Goal: Communication & Community: Ask a question

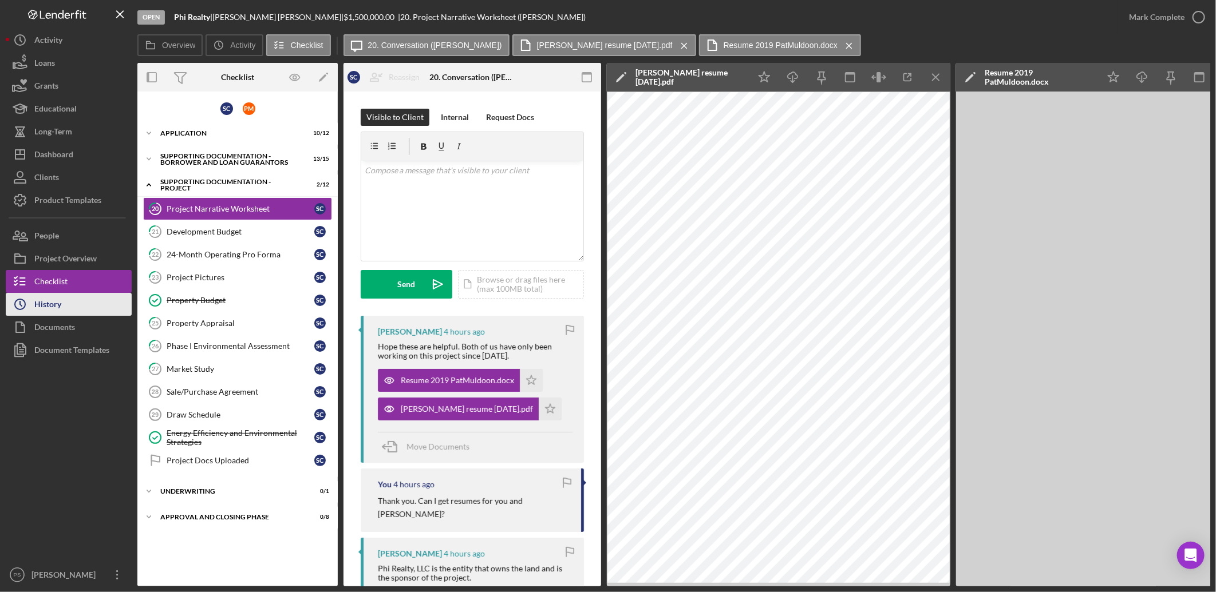
click at [78, 308] on button "Icon/History History" at bounding box center [69, 304] width 126 height 23
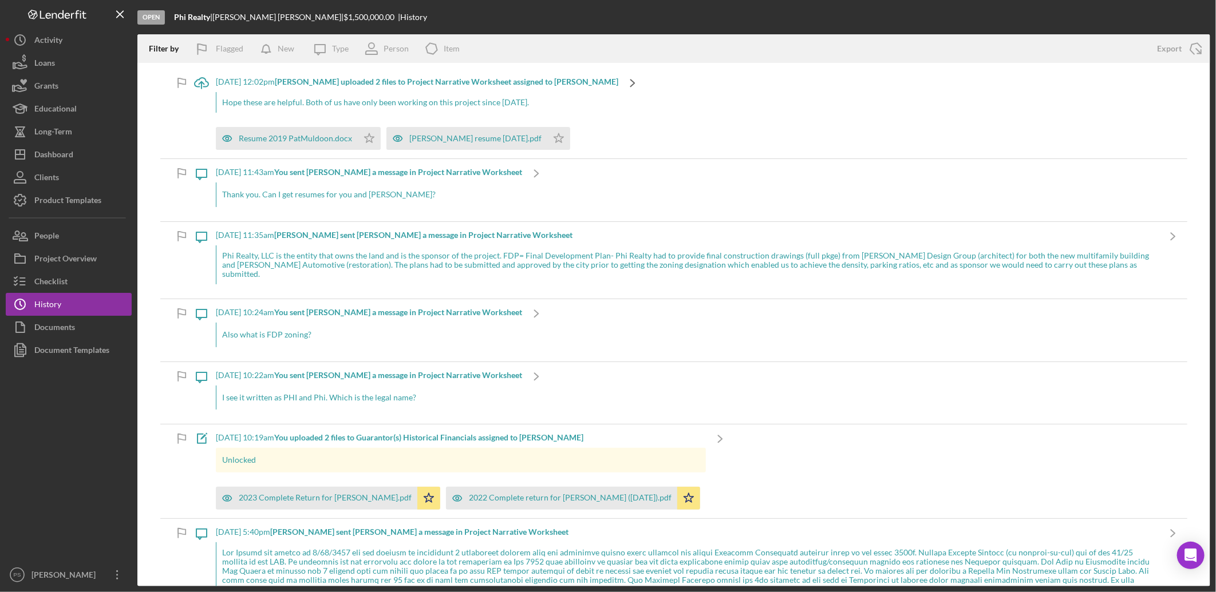
click at [631, 84] on polyline at bounding box center [633, 83] width 4 height 7
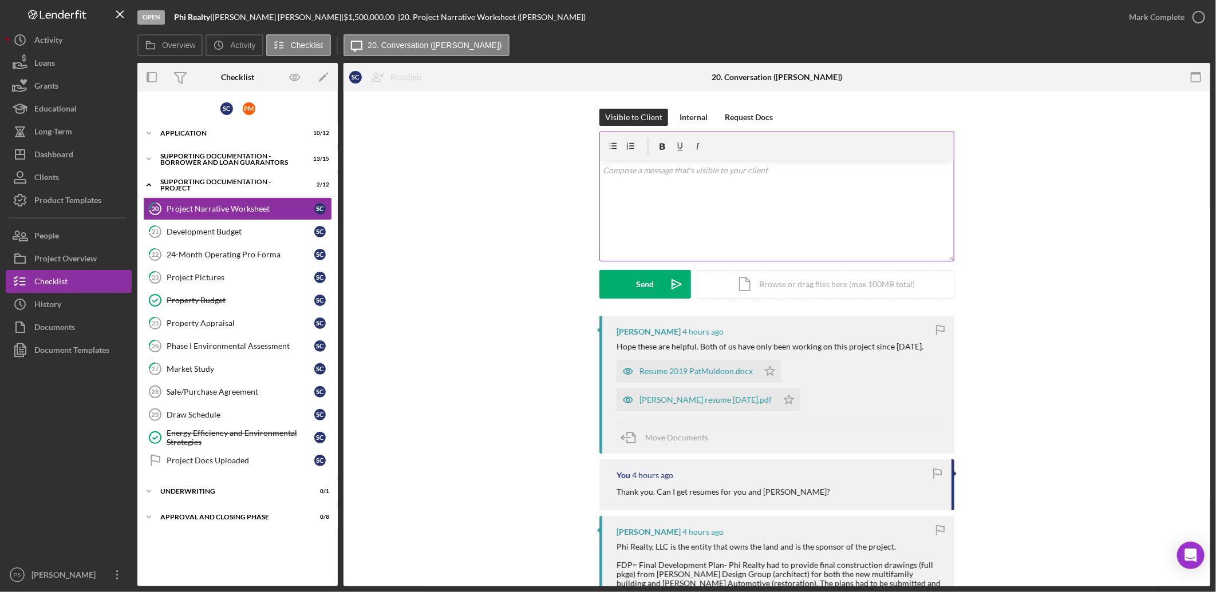
click at [660, 190] on div "v Color teal Color pink Remove color Add row above Add row below Add column bef…" at bounding box center [777, 211] width 354 height 100
click at [904, 172] on p "In the overview it states 55 units. Then it mentions 11 units at 60-80% AMI wit…" at bounding box center [776, 177] width 347 height 26
click at [879, 180] on p "In the overview it states 55 units. Then it mentions 11 units at 60-80% AMI wit…" at bounding box center [776, 177] width 347 height 26
click at [885, 179] on p "In the overview it states 55 units. Then it mentions 11 units at 60-80% AMI wit…" at bounding box center [776, 177] width 347 height 26
drag, startPoint x: 758, startPoint y: 185, endPoint x: 861, endPoint y: 191, distance: 102.6
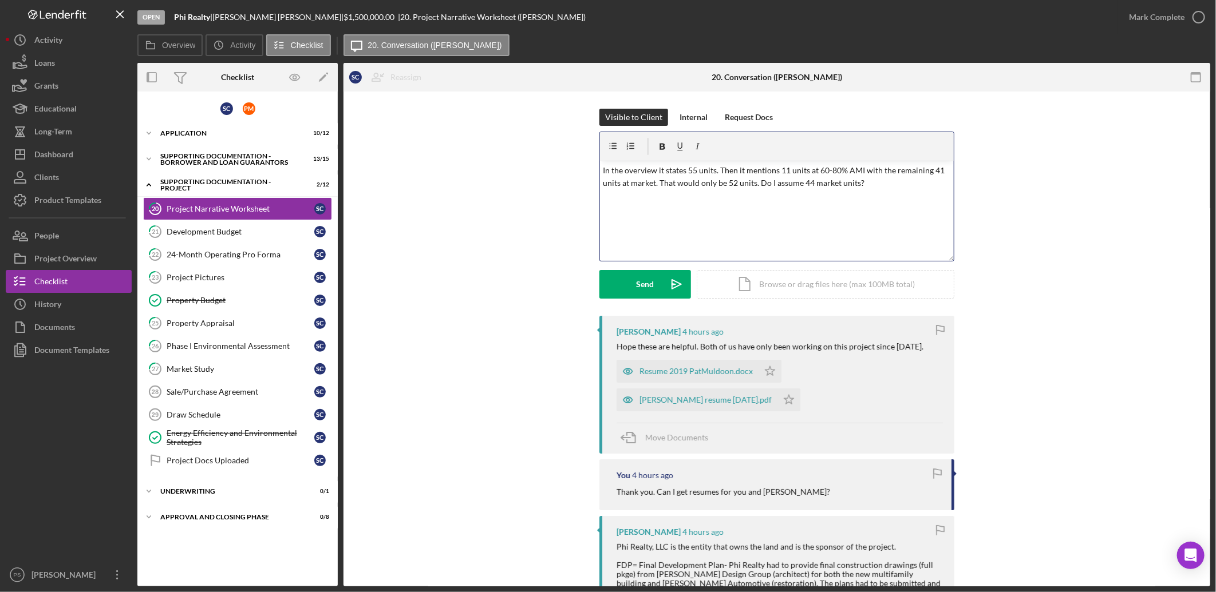
click at [861, 191] on div "v Color teal Color pink Remove color Add row above Add row below Add column bef…" at bounding box center [777, 211] width 354 height 100
click at [669, 280] on icon "Icon/icon-invite-send" at bounding box center [676, 284] width 29 height 29
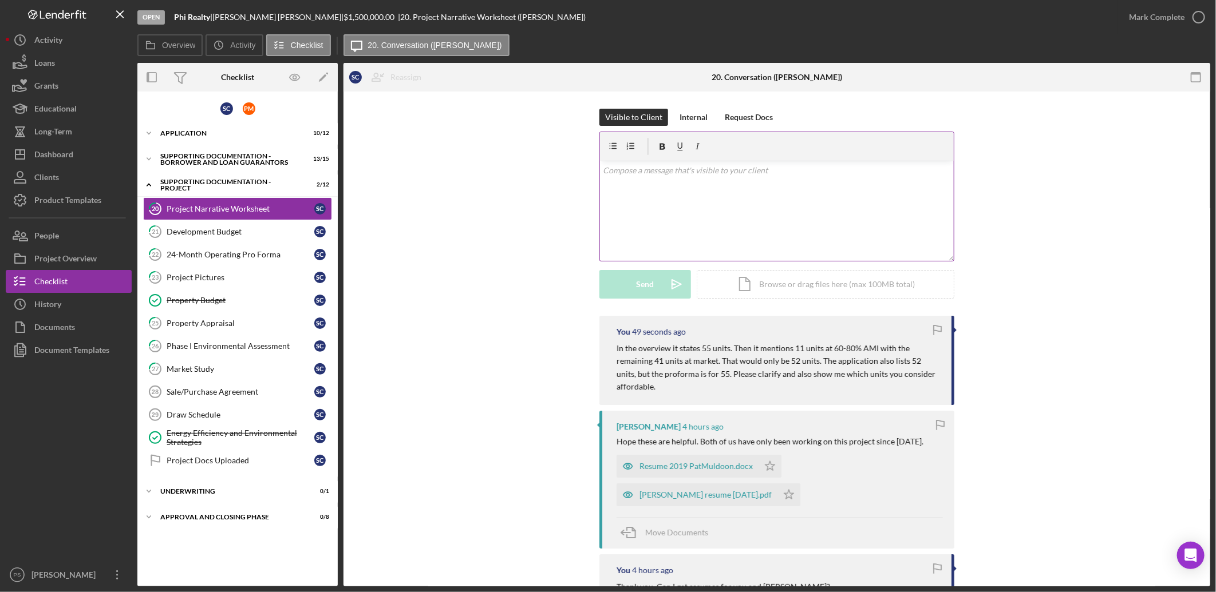
click at [720, 169] on p at bounding box center [776, 170] width 347 height 13
click at [782, 172] on p "I see in the proforma which units are 60-80. Is 1354 and 1451" at bounding box center [776, 170] width 347 height 13
click at [762, 163] on div "v Color teal Color pink Remove color Add row above Add row below Add column bef…" at bounding box center [777, 211] width 354 height 100
click at [845, 173] on p "I see in the proforma which units are 60-80. Is $1,354 for a studio and 1451" at bounding box center [776, 170] width 347 height 13
click at [907, 167] on p "I see in the proforma which units are 60-80. Is $1,354 for a studio and $1,451" at bounding box center [776, 170] width 347 height 13
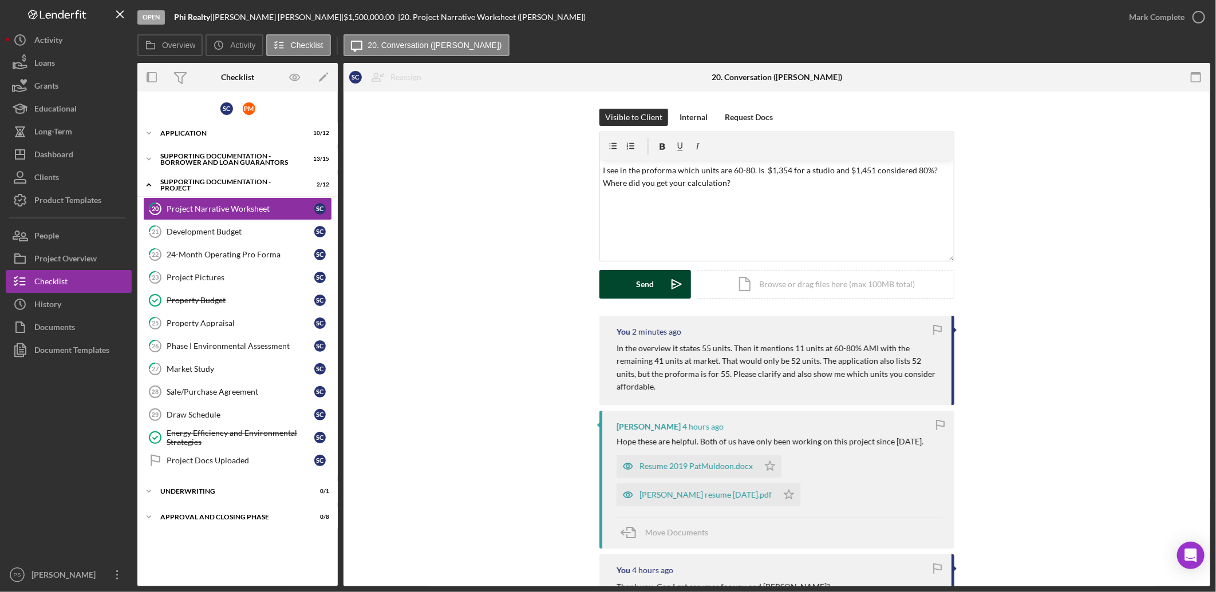
click at [636, 287] on div "Send" at bounding box center [645, 284] width 18 height 29
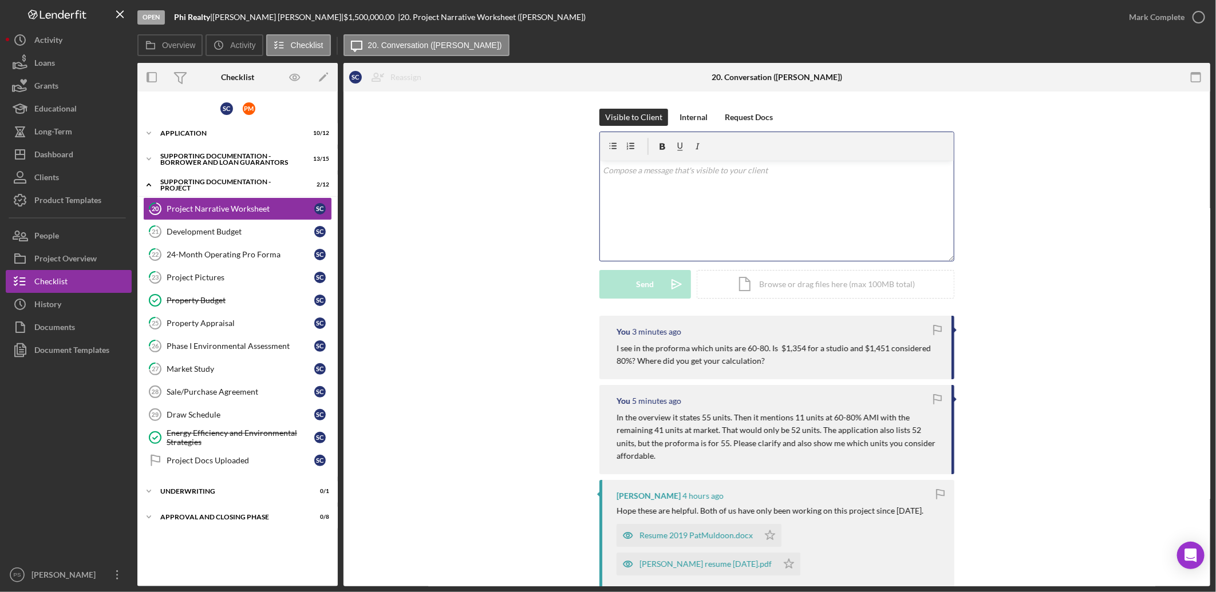
click at [686, 180] on div "v Color teal Color pink Remove color Add row above Add row below Add column bef…" at bounding box center [777, 211] width 354 height 100
click at [665, 272] on icon "Icon/icon-invite-send" at bounding box center [676, 284] width 29 height 29
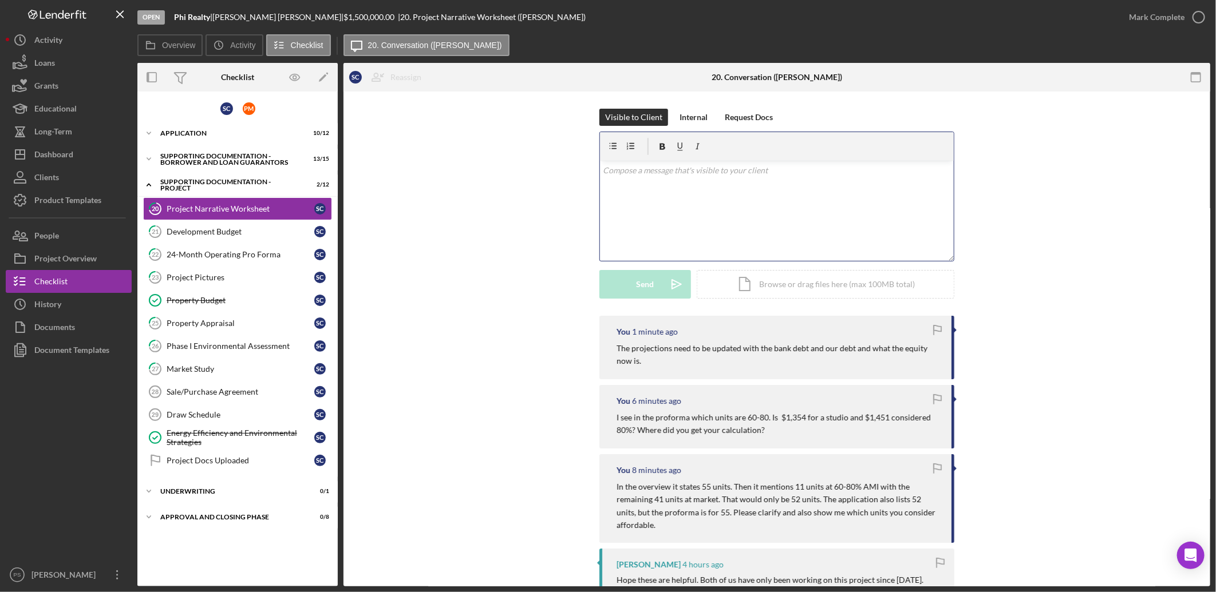
click at [705, 176] on p at bounding box center [776, 170] width 347 height 13
click at [659, 280] on button "Send Icon/icon-invite-send" at bounding box center [645, 284] width 92 height 29
